Goal: Find contact information: Find contact information

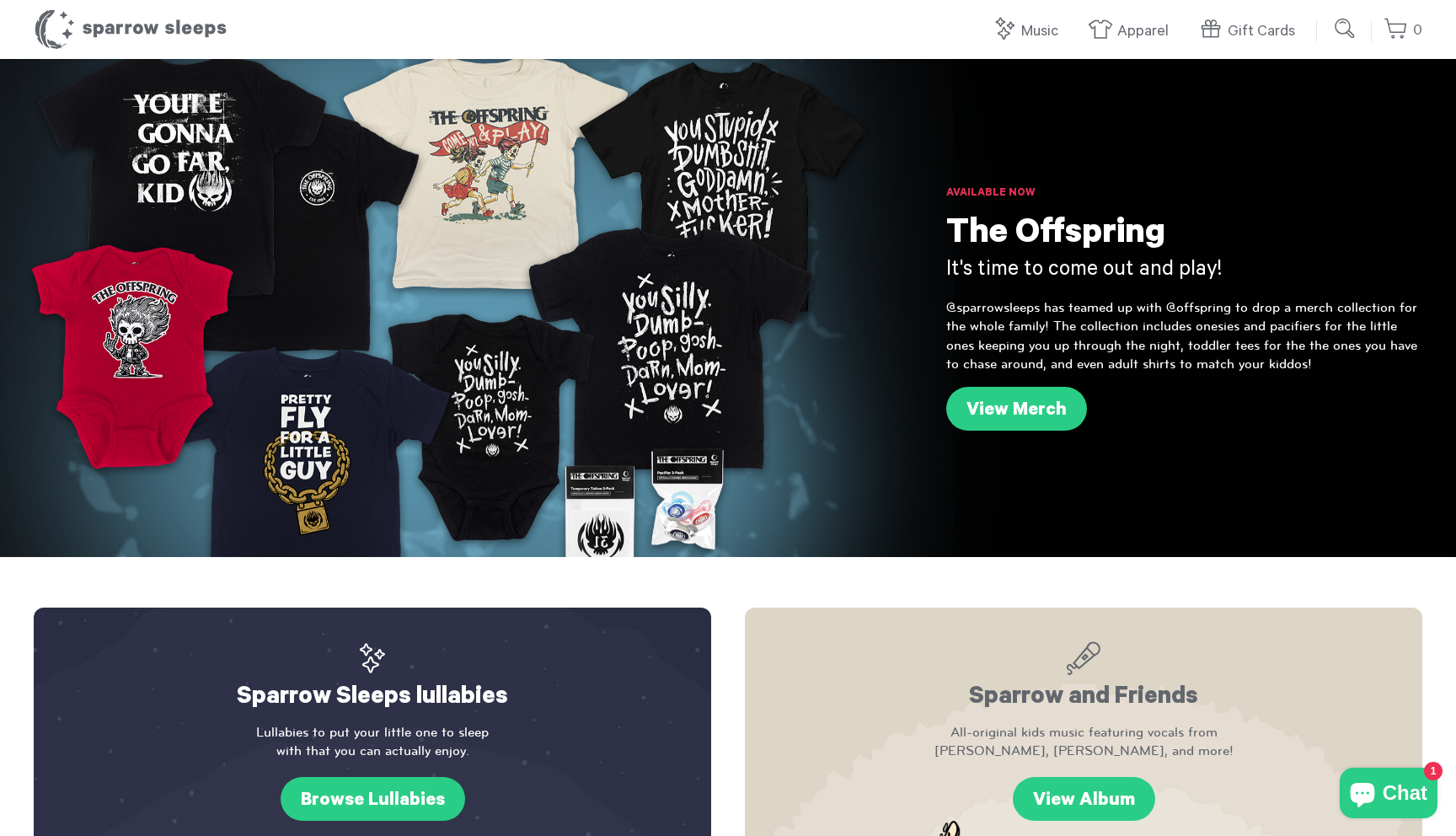
scroll to position [1900, 0]
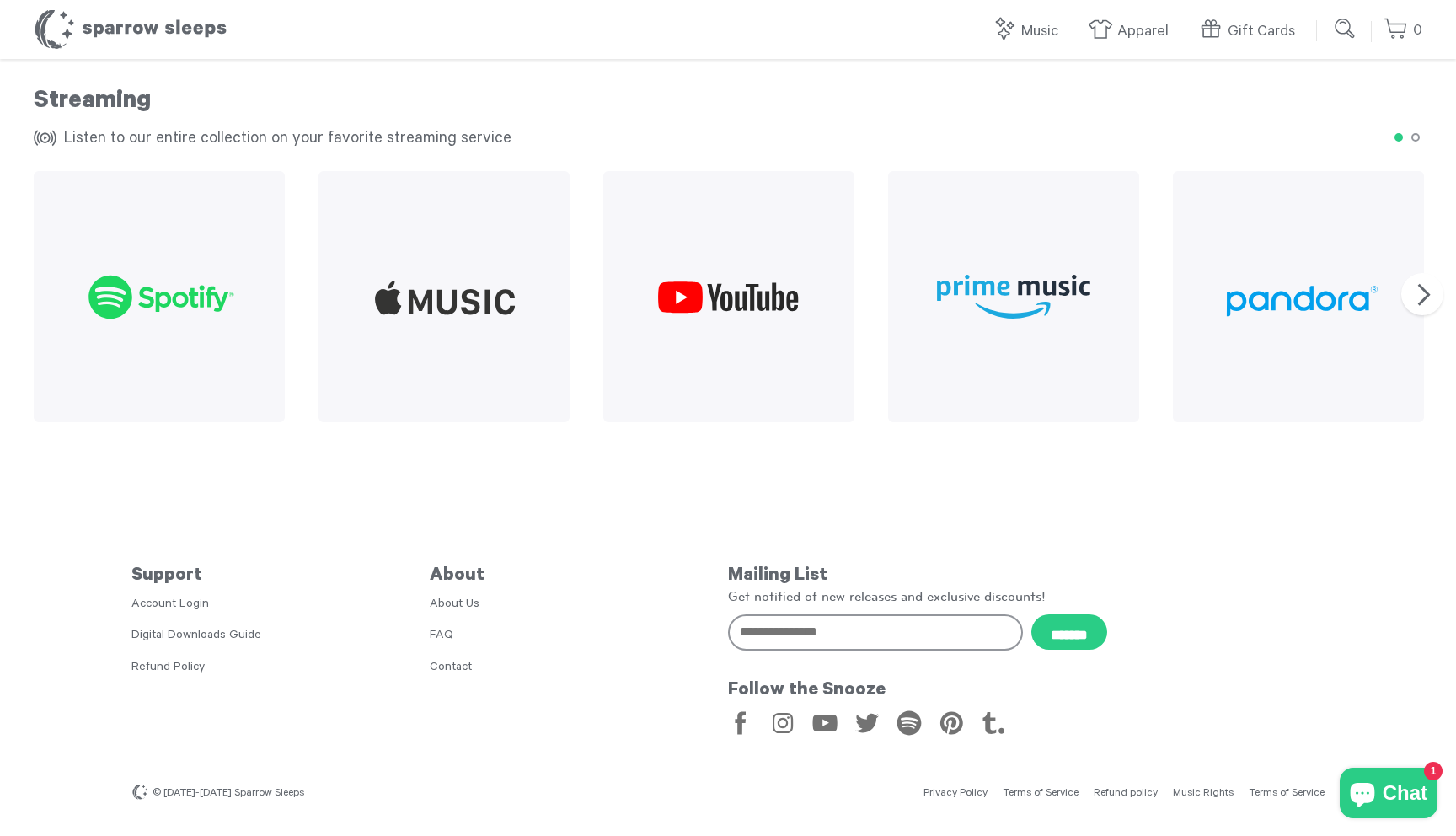
click at [948, 792] on link "Privacy Policy" at bounding box center [955, 793] width 64 height 12
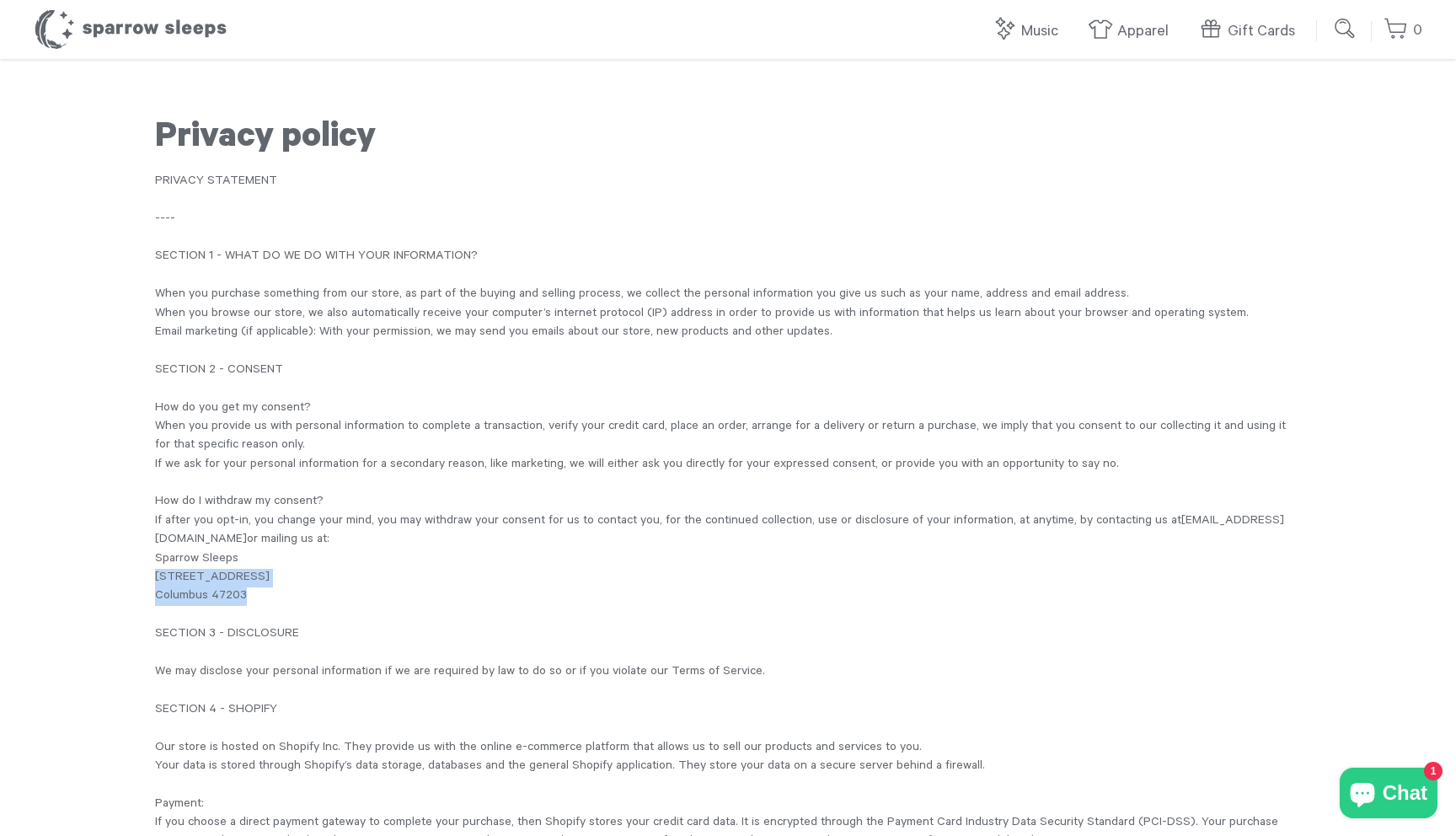
drag, startPoint x: 245, startPoint y: 598, endPoint x: 135, endPoint y: 583, distance: 111.0
copy div "[STREET_ADDRESS]"
